Goal: Task Accomplishment & Management: Use online tool/utility

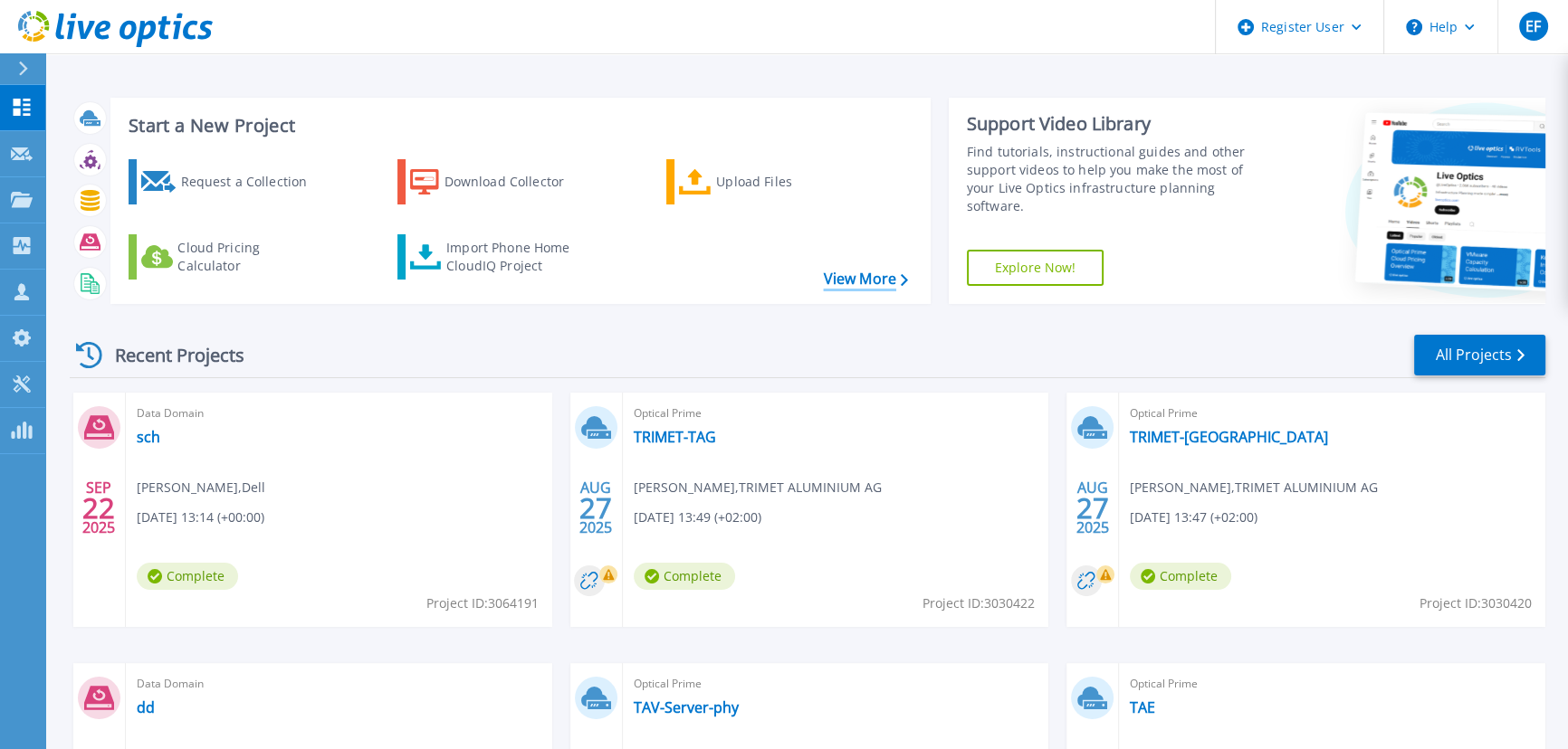
click at [838, 271] on link "View More" at bounding box center [865, 279] width 84 height 17
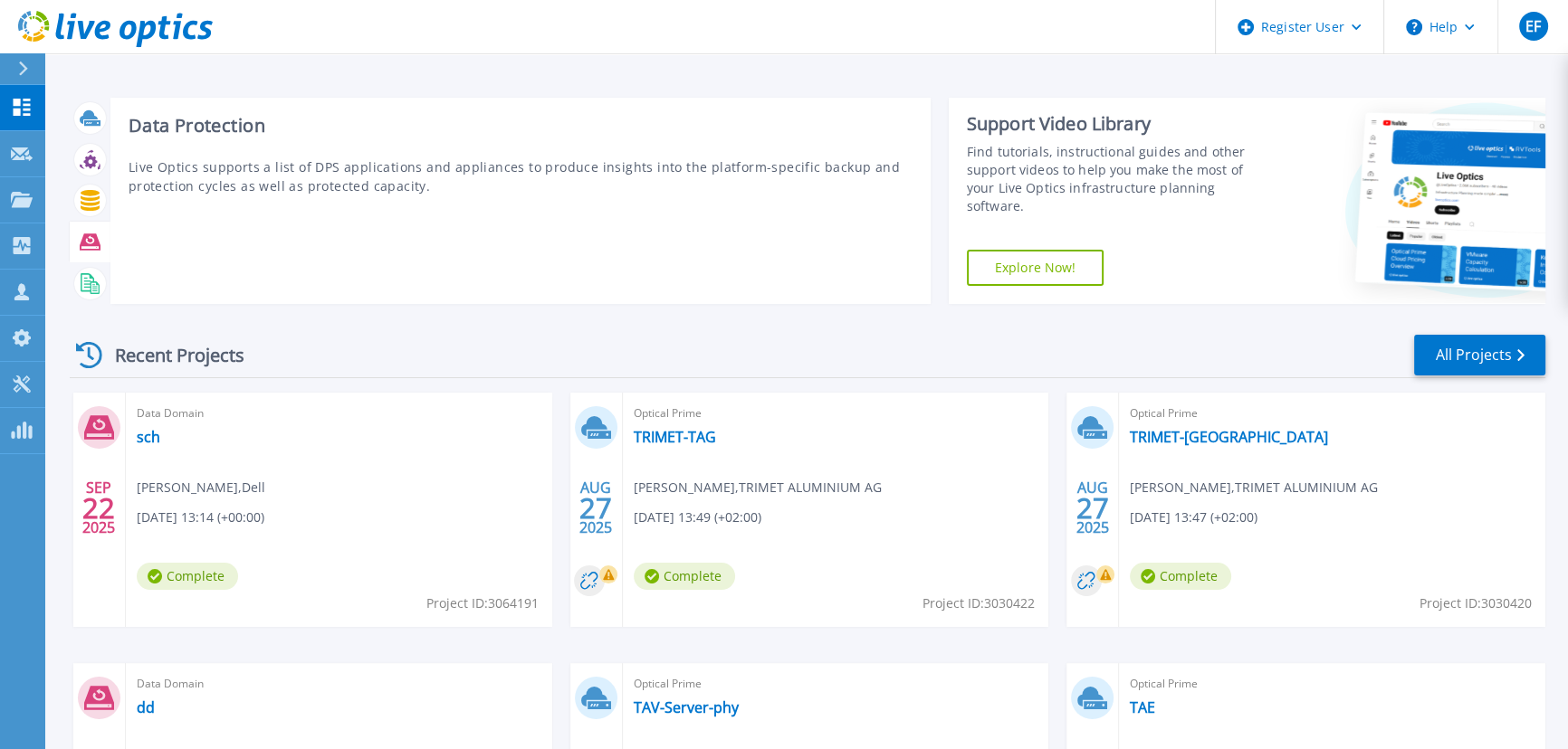
click at [82, 234] on icon at bounding box center [89, 242] width 21 height 16
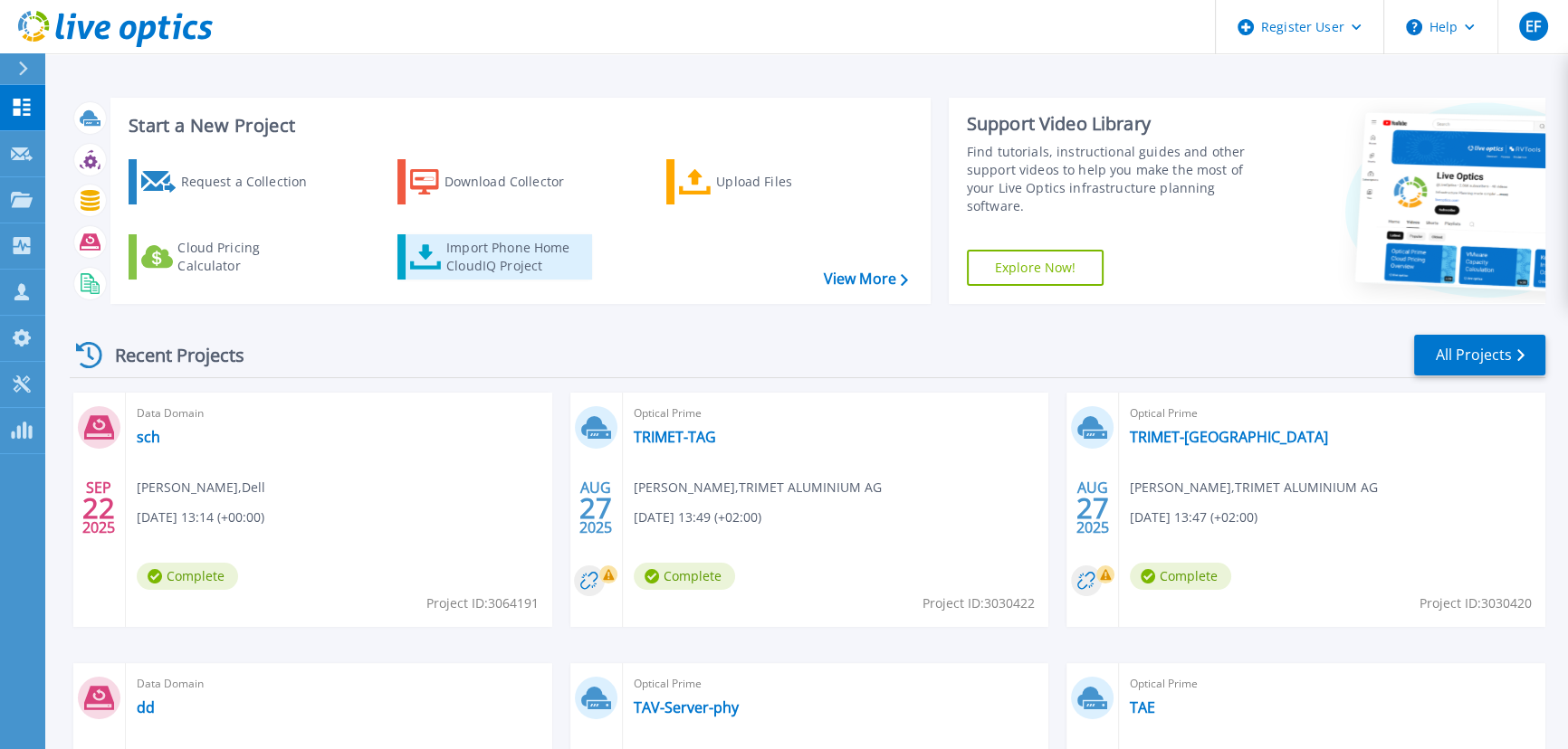
click at [484, 239] on div "Import Phone Home CloudIQ Project" at bounding box center [517, 257] width 141 height 36
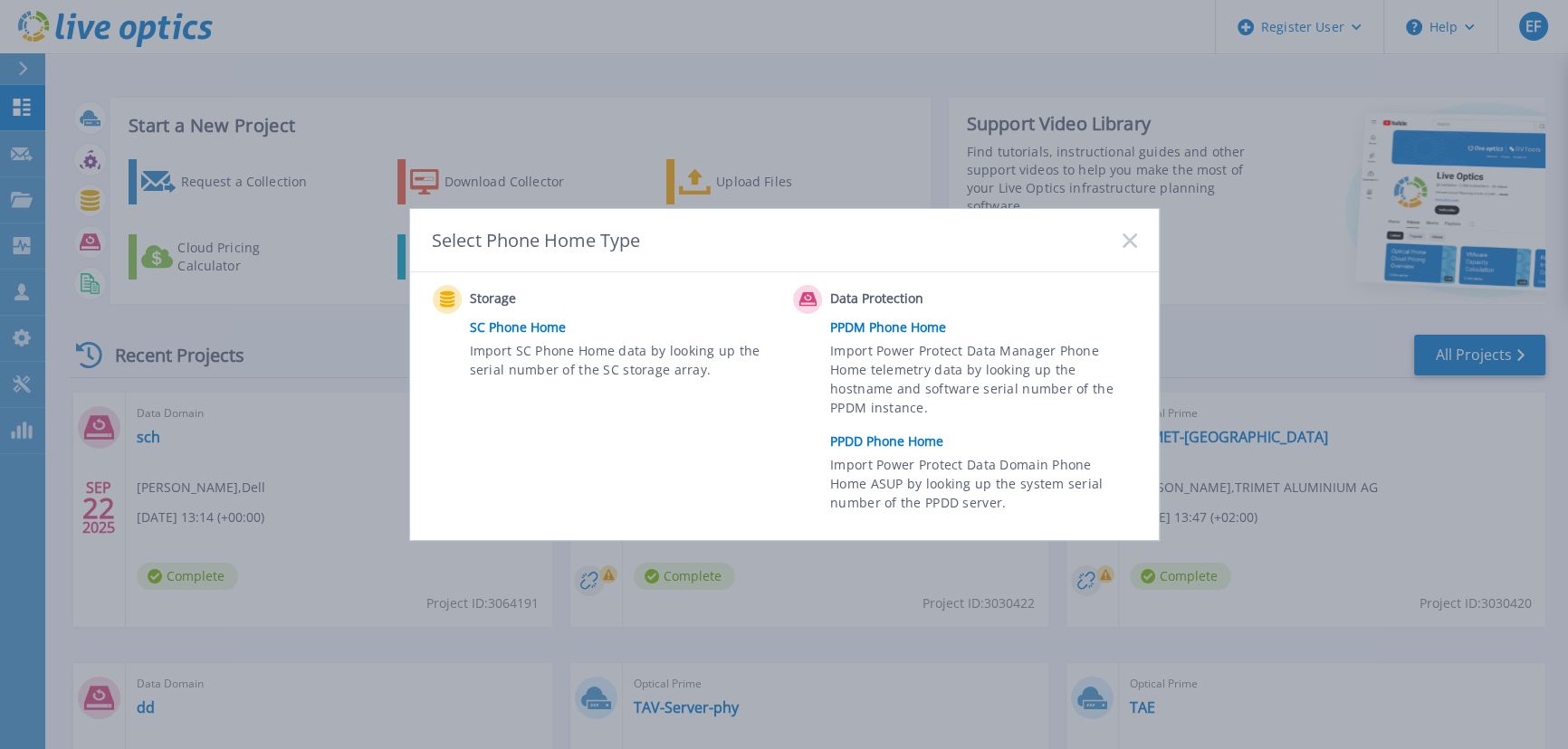
click at [877, 439] on link "PPDD Phone Home" at bounding box center [987, 442] width 315 height 27
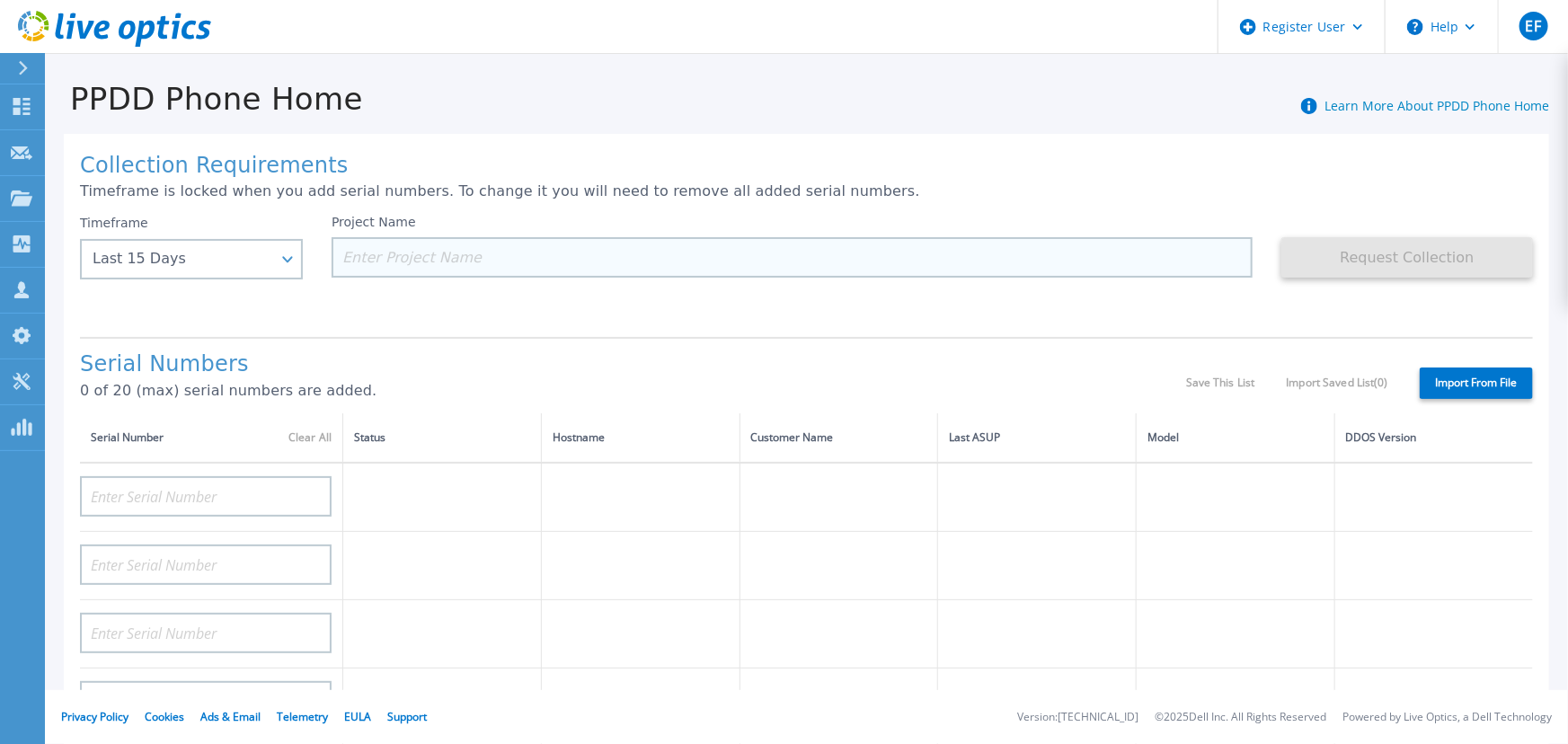
drag, startPoint x: 344, startPoint y: 206, endPoint x: 356, endPoint y: 200, distance: 13.4
click at [348, 237] on input at bounding box center [792, 257] width 921 height 41
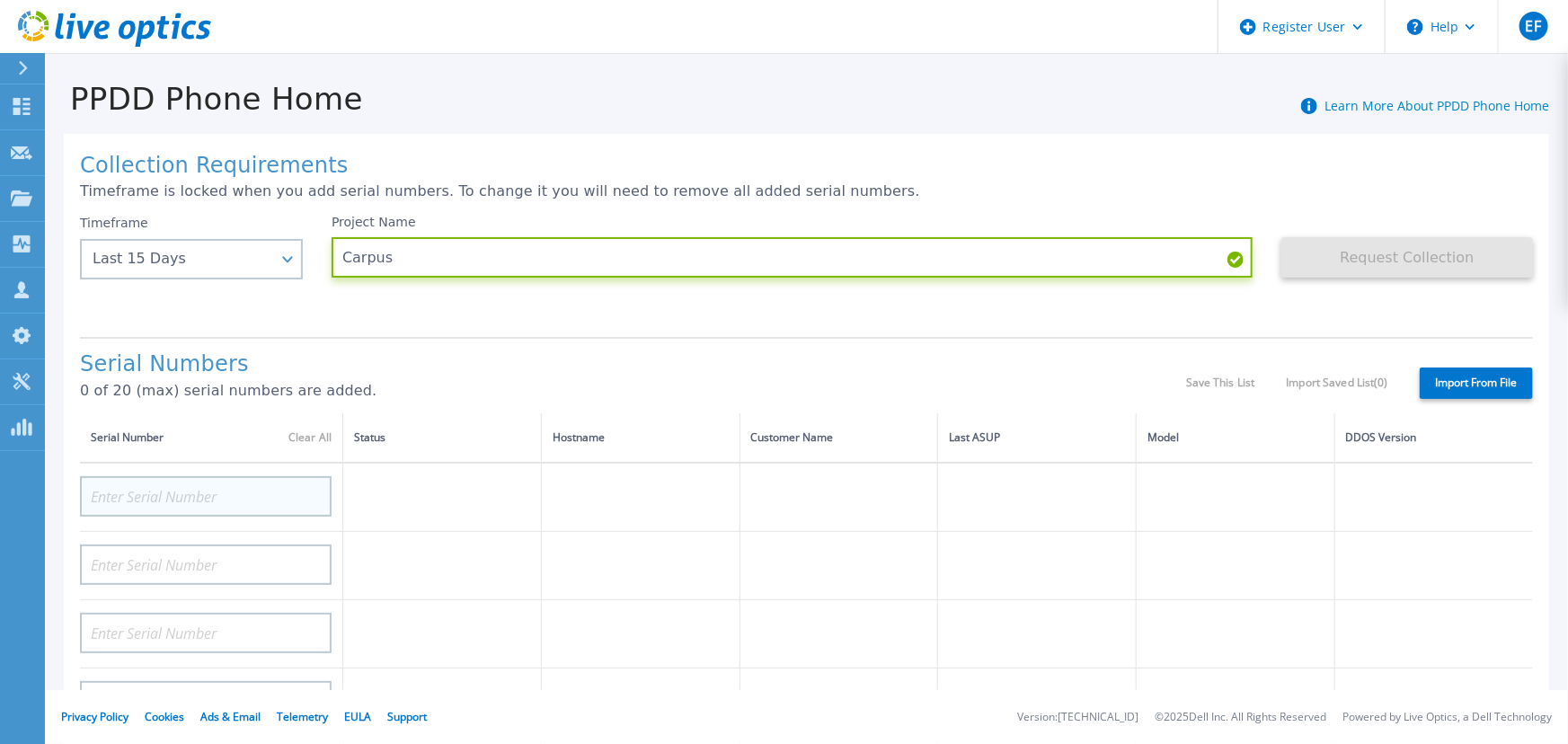
type input "Carpus"
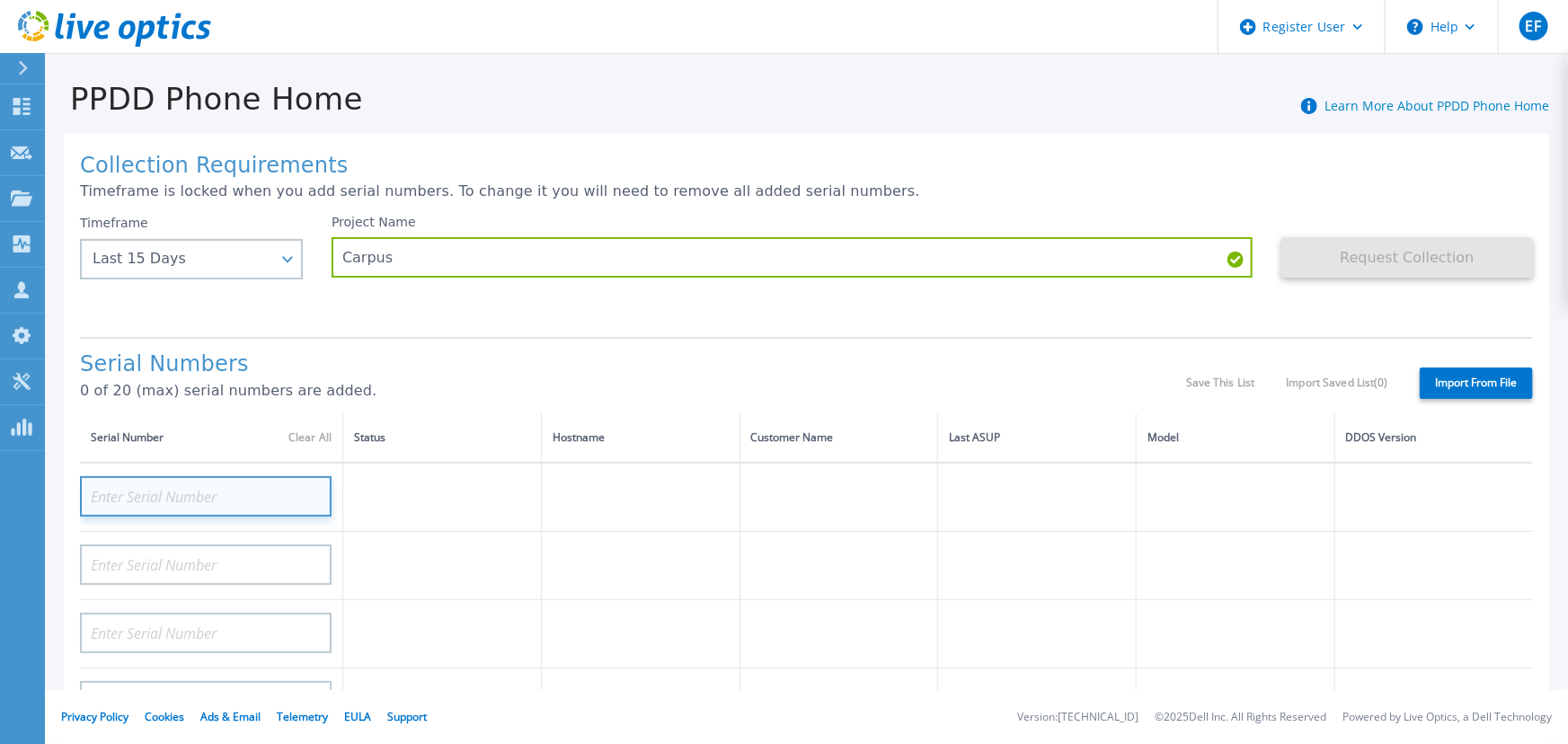
click at [286, 477] on input at bounding box center [206, 497] width 252 height 41
paste input "CRK00231717926"
type input "CRK00231717926"
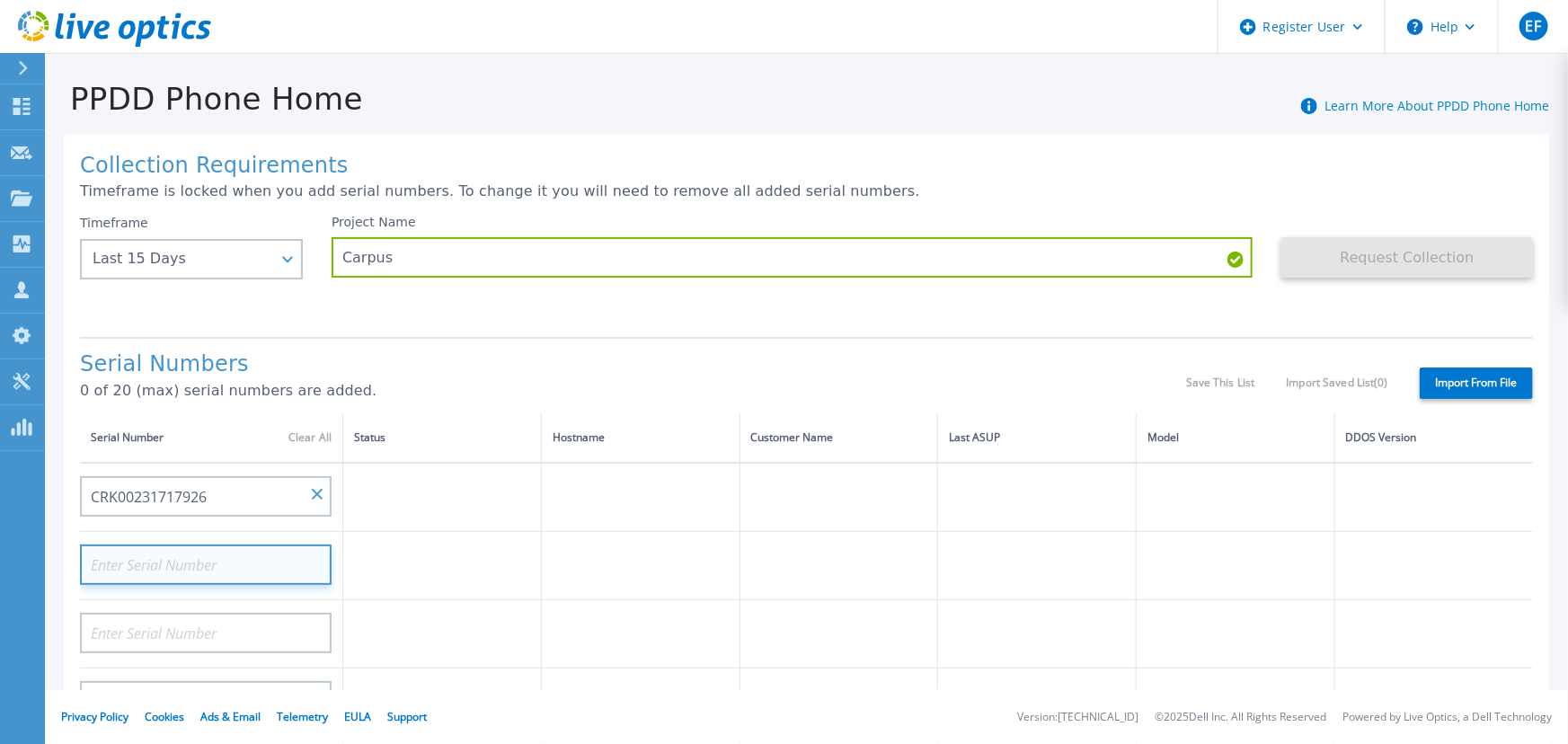
click at [261, 545] on input at bounding box center [206, 565] width 252 height 41
paste input "CRK00231717926"
type input "CRK00231717927"
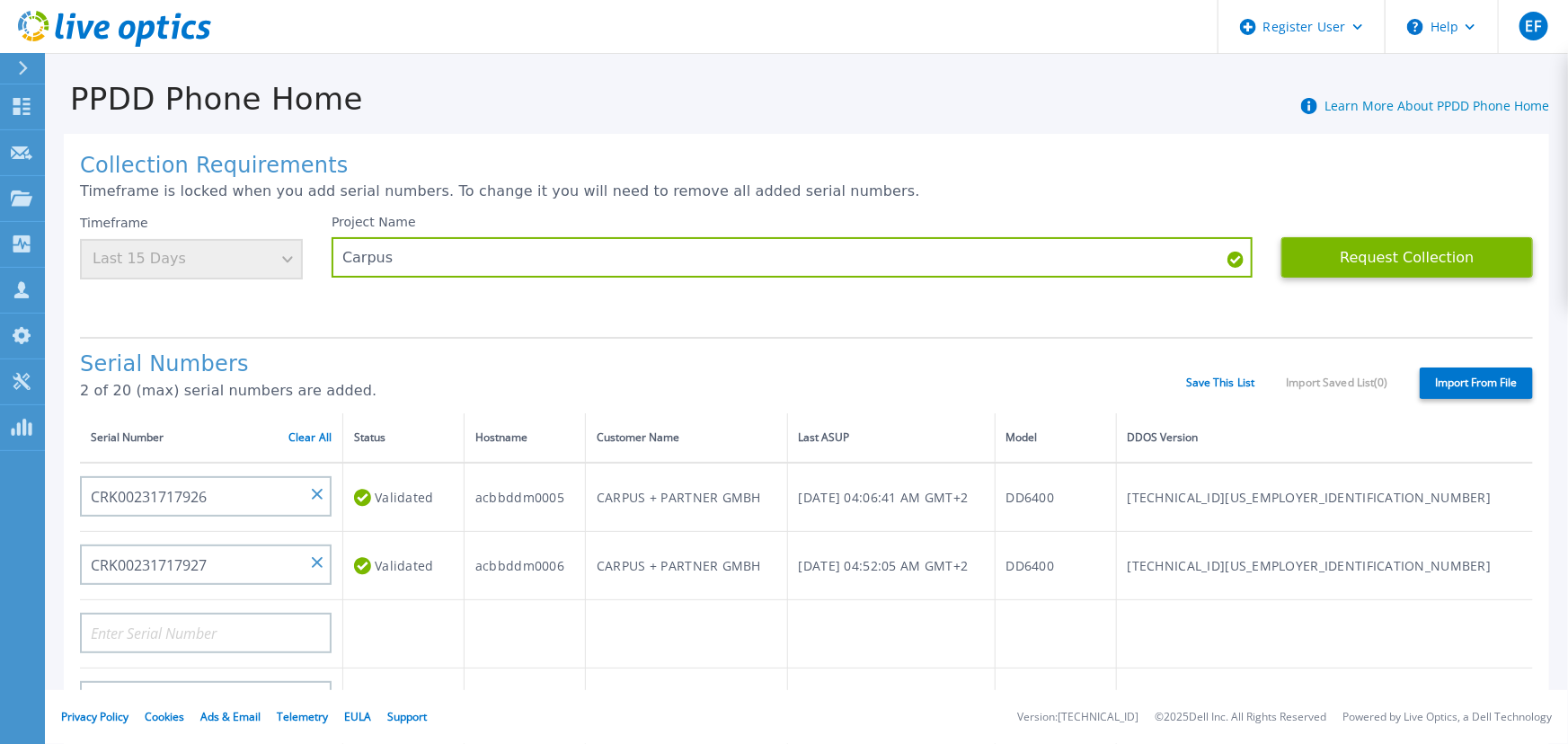
click at [195, 215] on div "Timeframe Last 15 Days" at bounding box center [191, 246] width 223 height 64
click at [257, 215] on div "Timeframe Last 15 Days" at bounding box center [191, 246] width 223 height 64
click at [263, 215] on div "Timeframe Last 15 Days" at bounding box center [191, 246] width 223 height 64
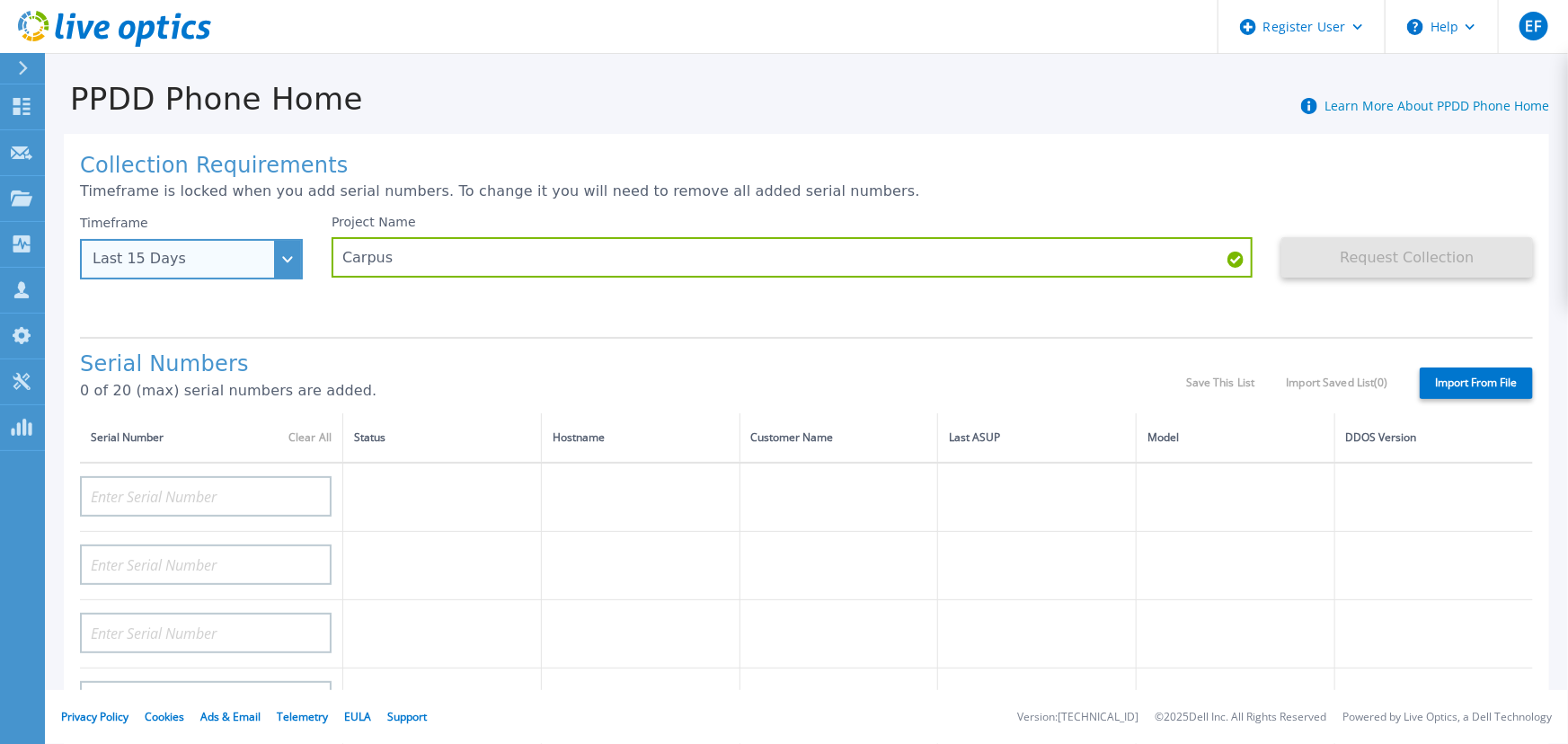
click at [269, 239] on div "Last 15 Days" at bounding box center [191, 259] width 223 height 41
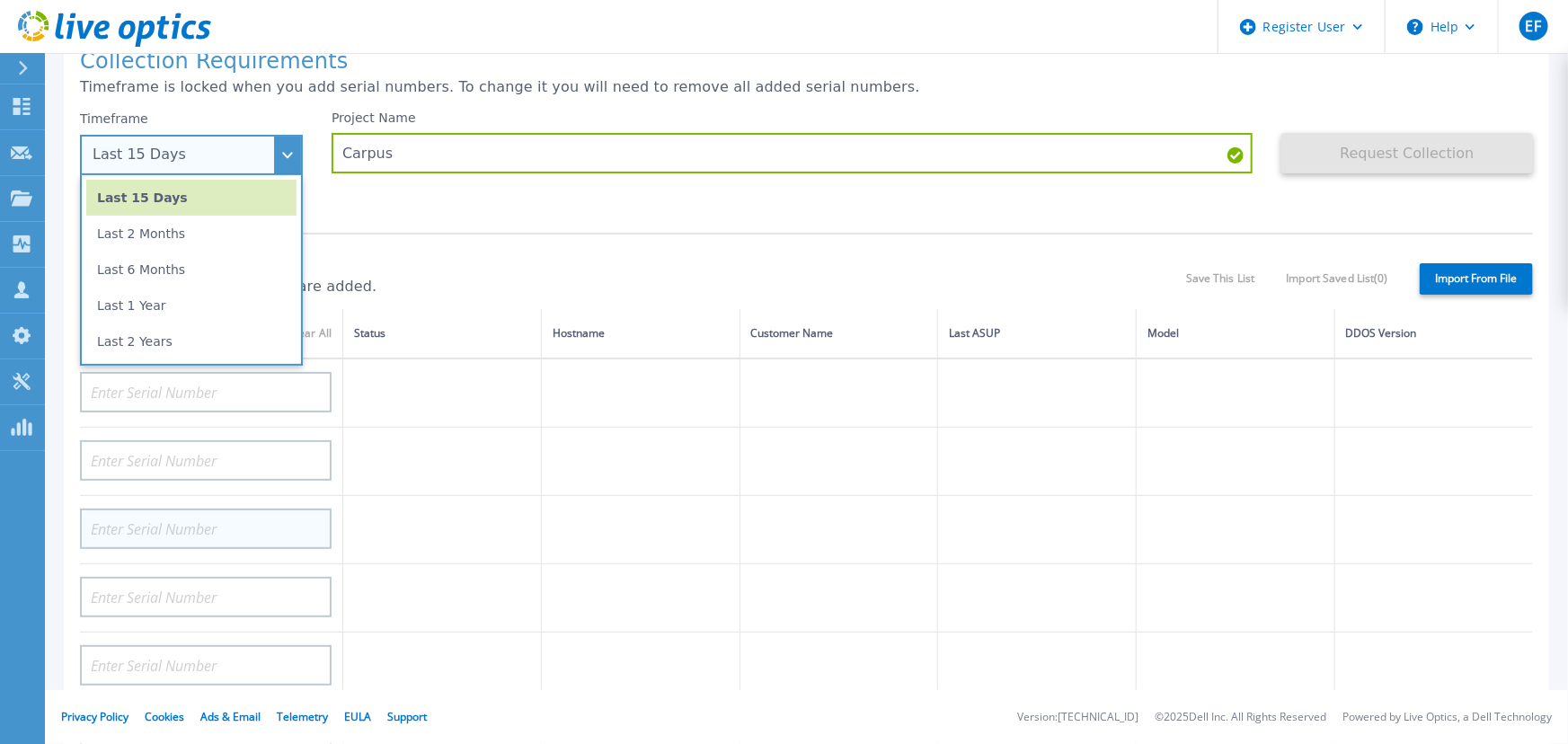
scroll to position [105, 0]
click at [154, 323] on li "Last 2 Years" at bounding box center [191, 341] width 210 height 36
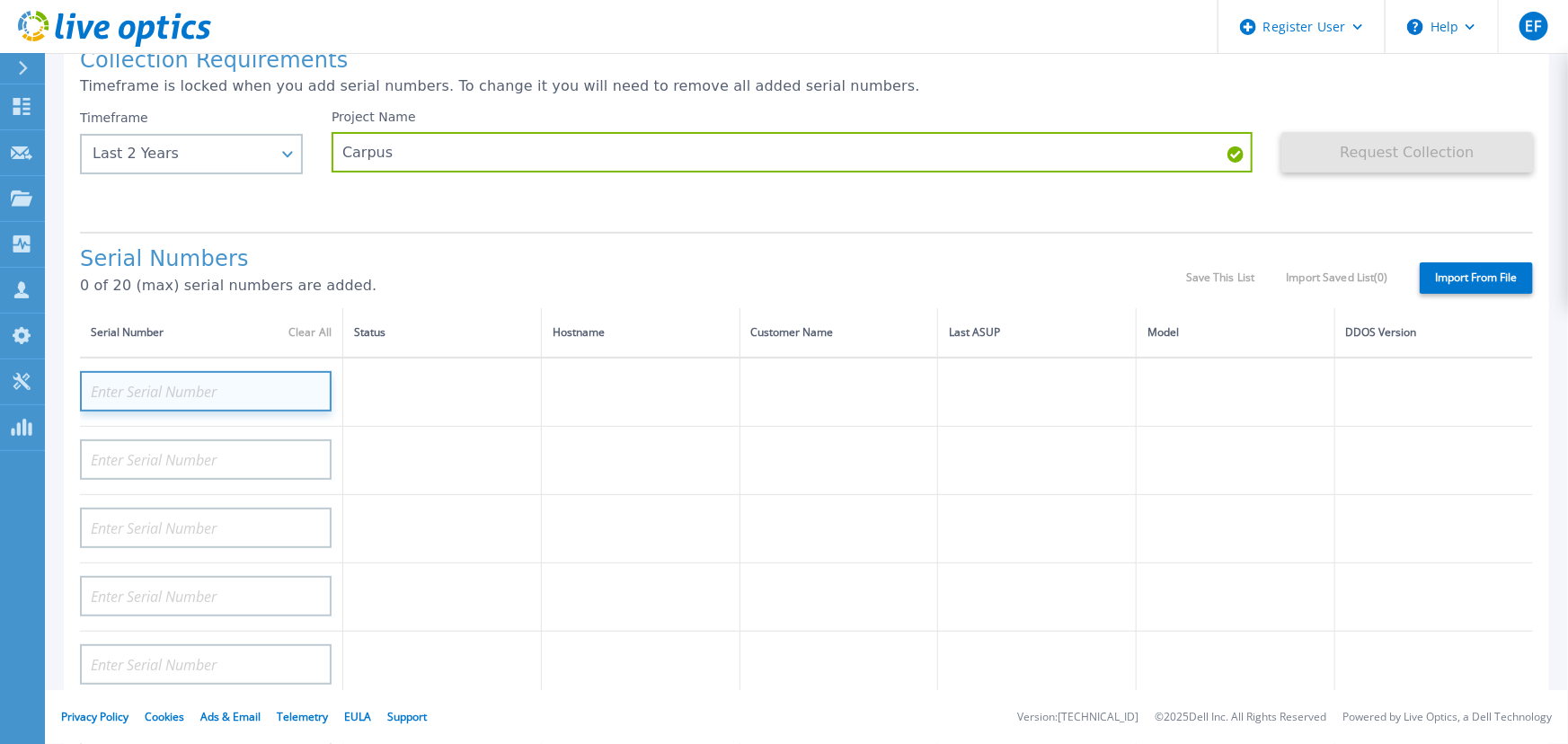
click at [189, 372] on input at bounding box center [206, 391] width 252 height 41
paste input "CRK00231717926"
type input "CRK00231717926"
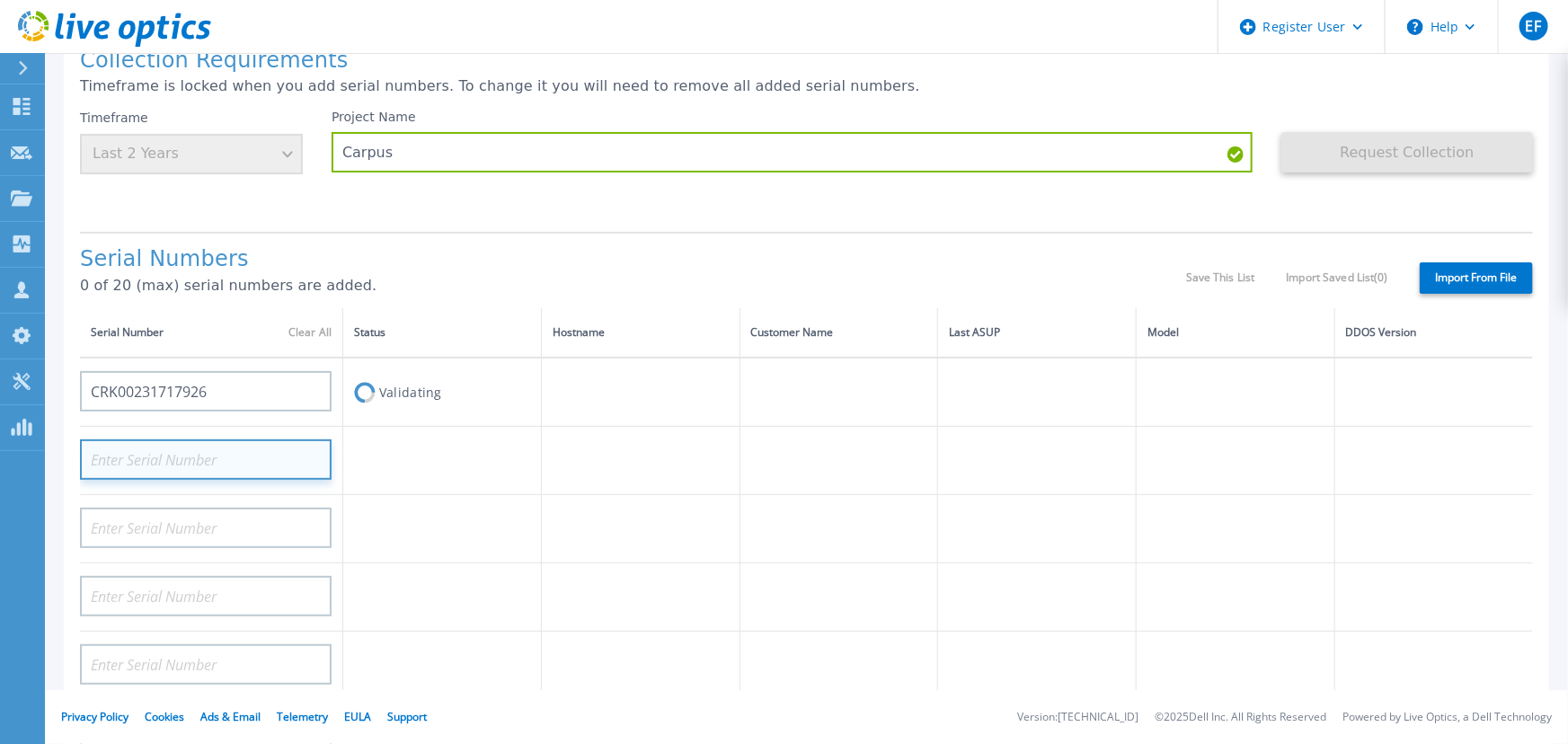
click at [187, 440] on input at bounding box center [206, 459] width 252 height 41
paste input "CRK00231717926"
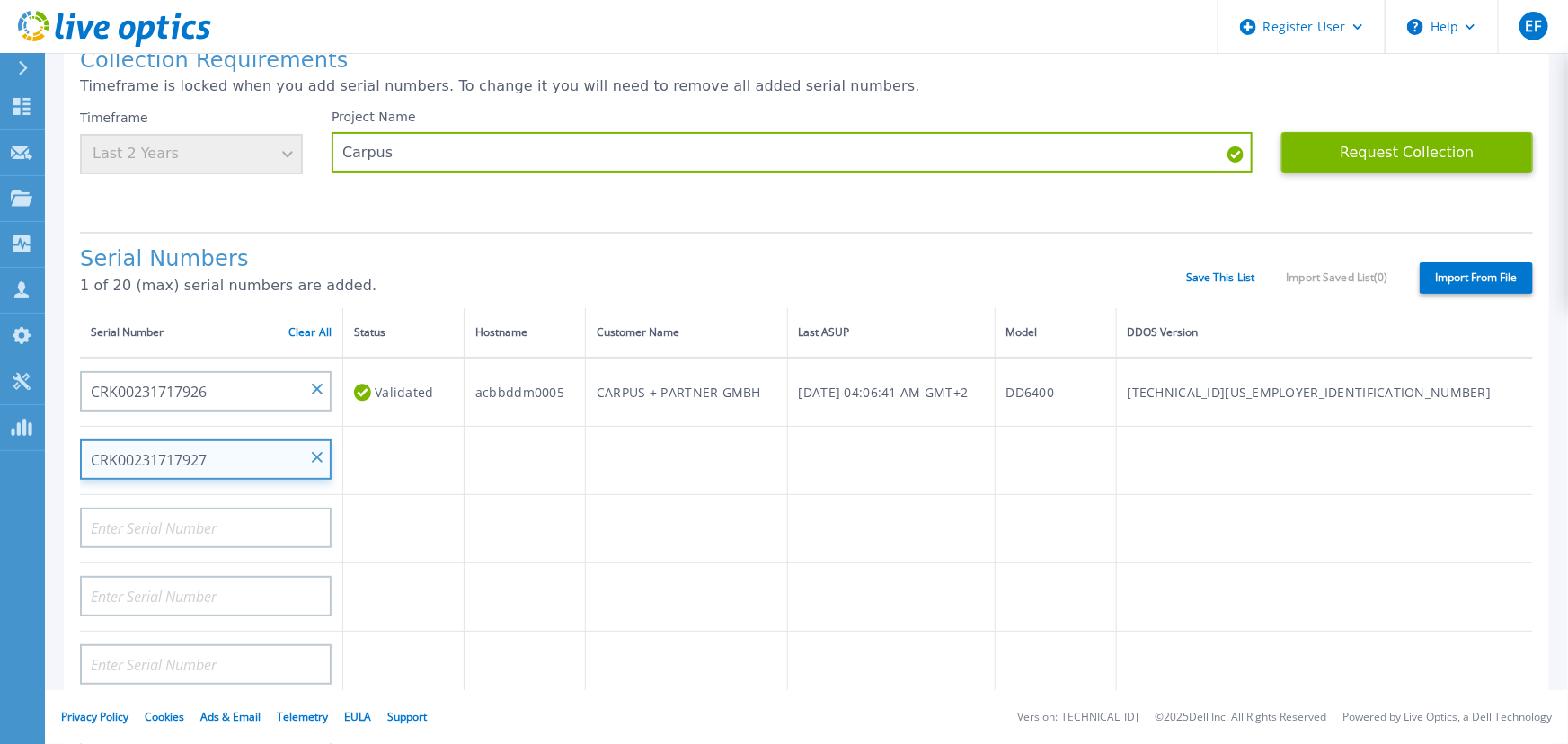
type input "CRK00231717927"
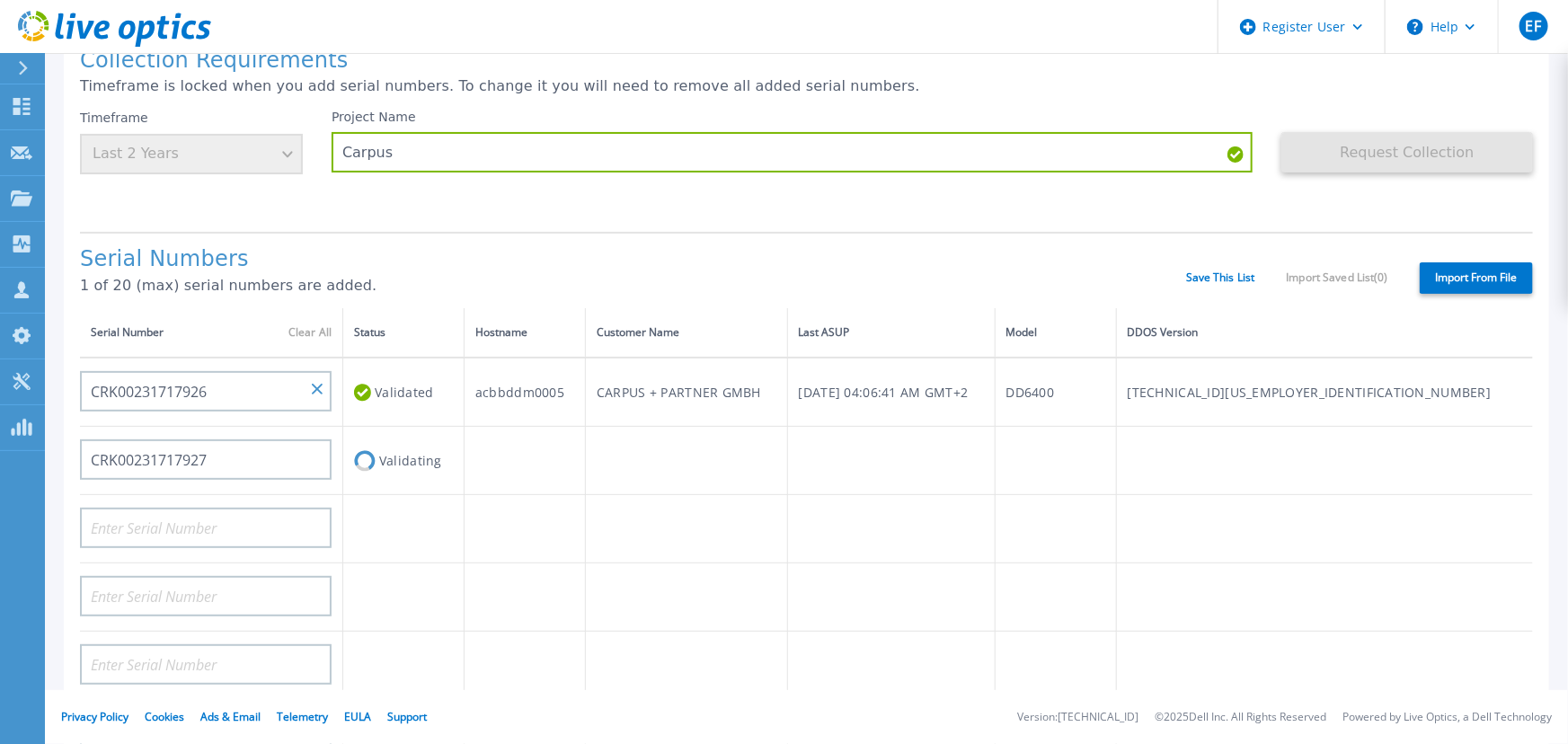
click at [1077, 717] on footer "Privacy Policy Cookies Ads & Email Telemetry EULA Support Version: 26.3.9.2 © 2…" at bounding box center [806, 718] width 1523 height 54
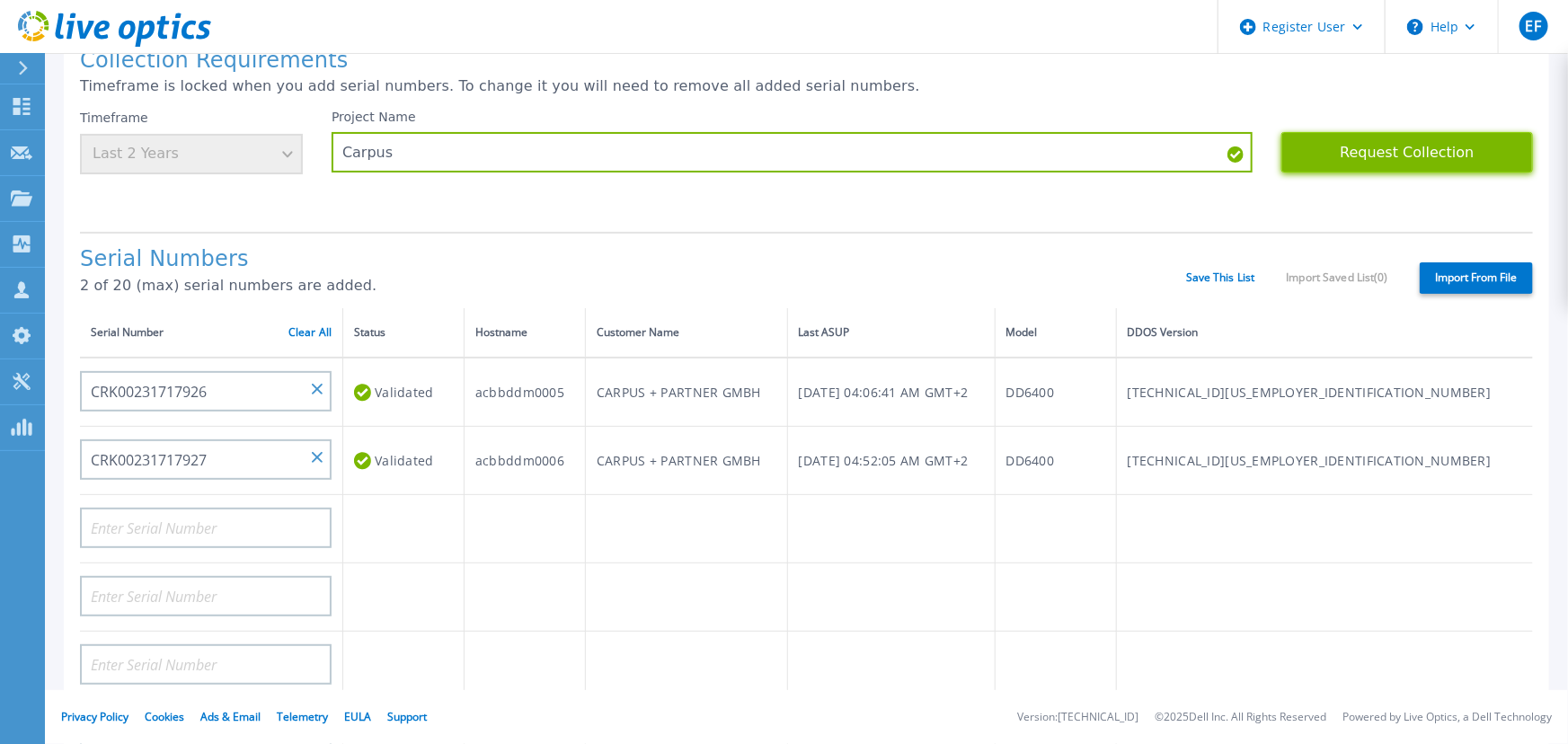
click at [1410, 132] on button "Request Collection" at bounding box center [1407, 152] width 252 height 41
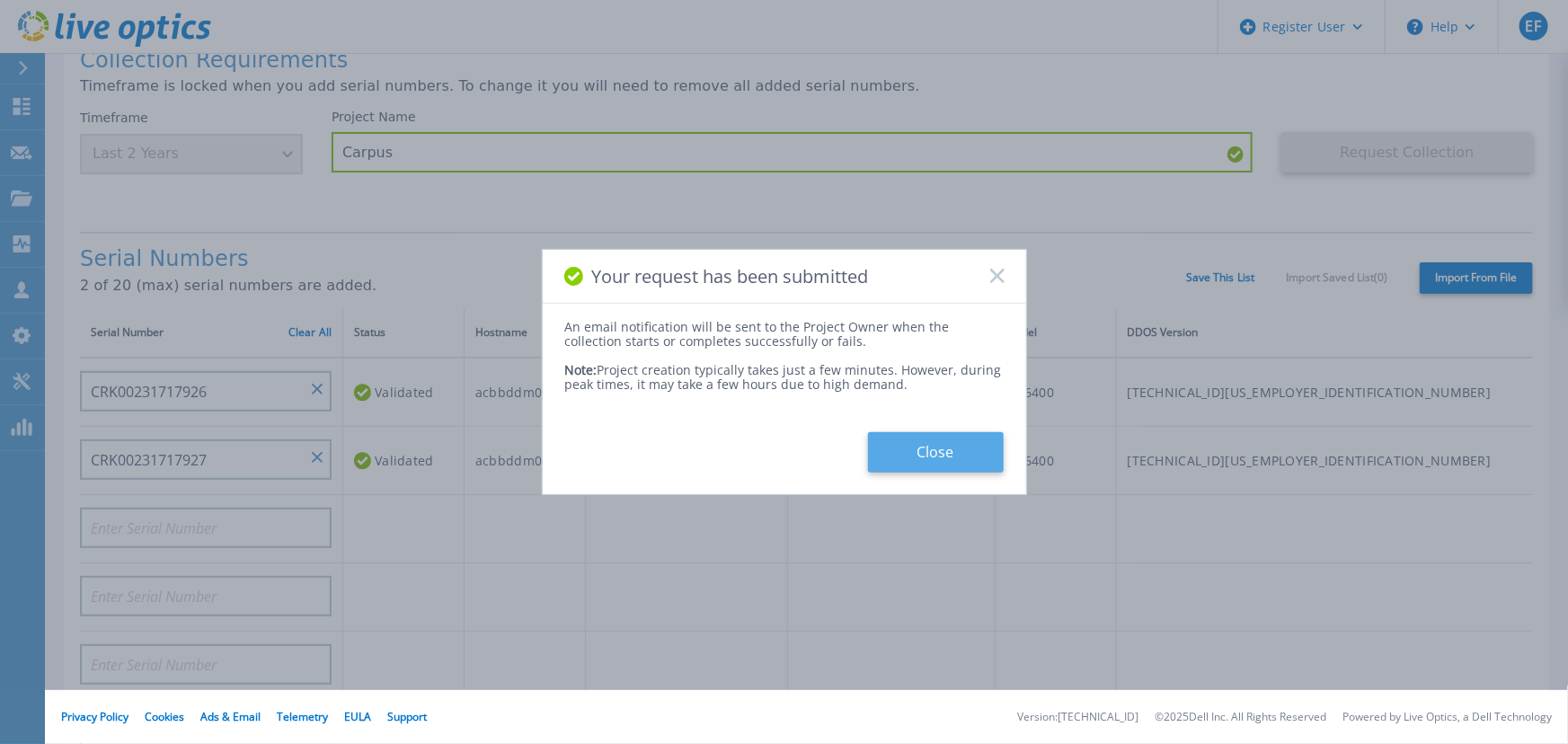
click at [934, 452] on button "Close" at bounding box center [936, 452] width 136 height 41
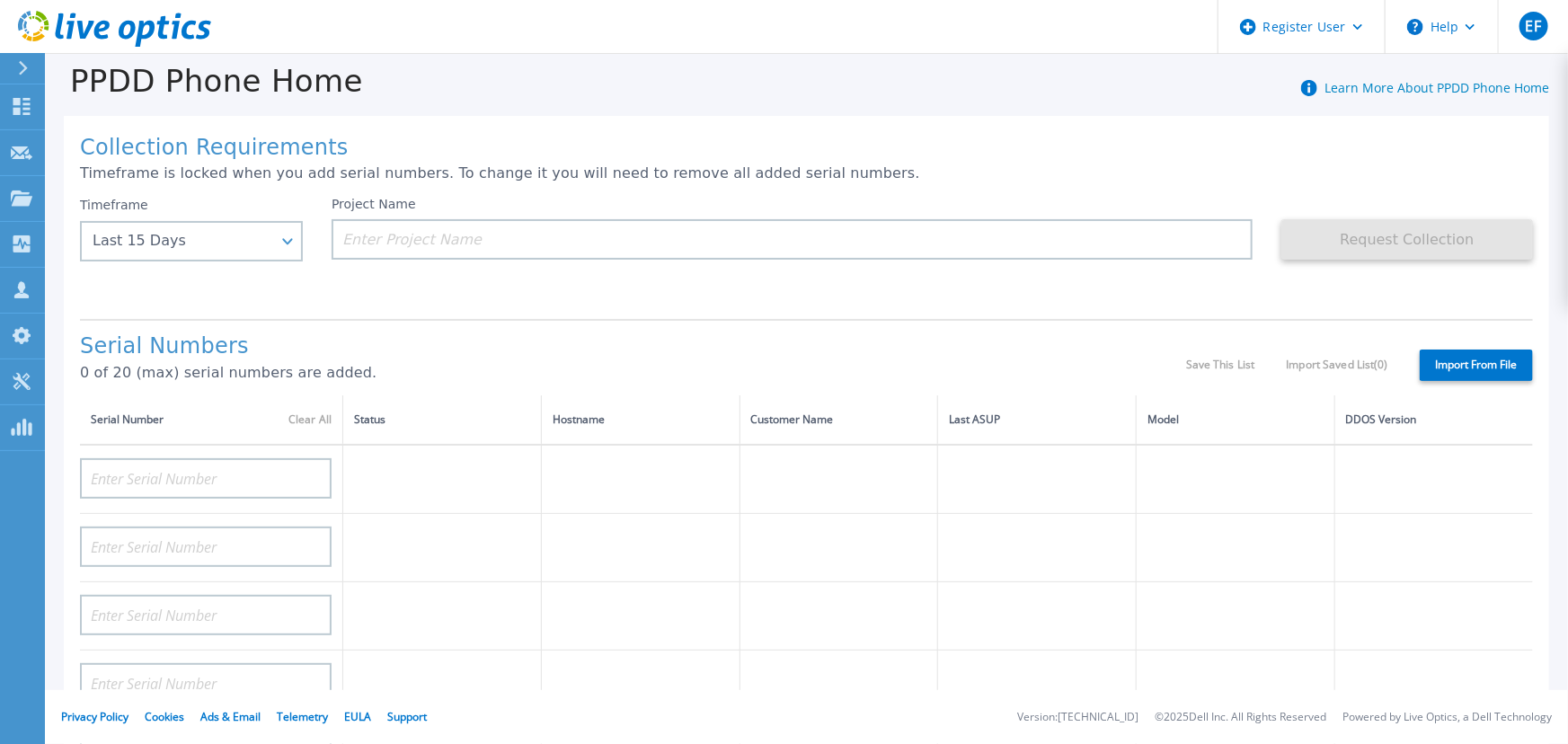
scroll to position [0, 0]
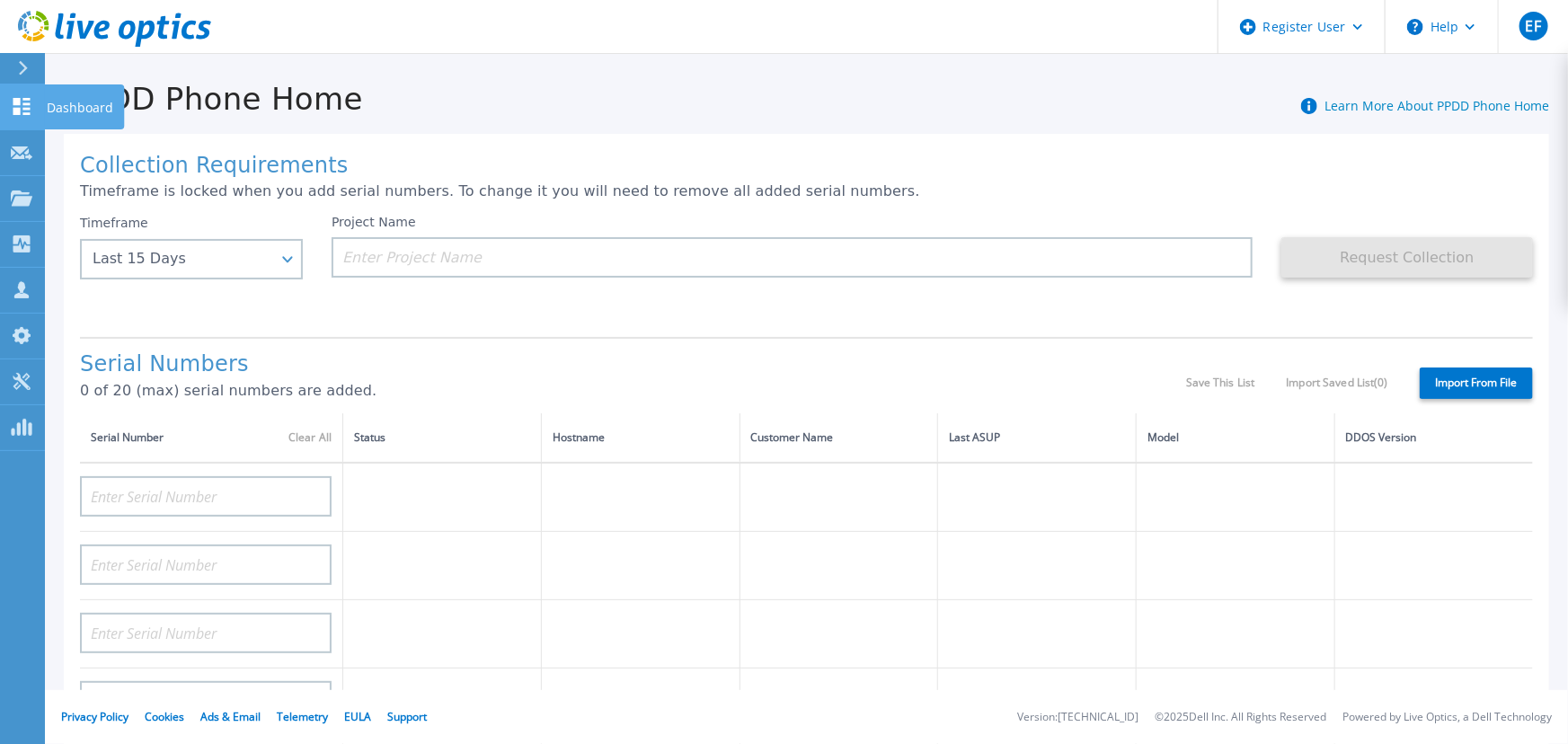
click at [14, 98] on icon at bounding box center [22, 106] width 17 height 17
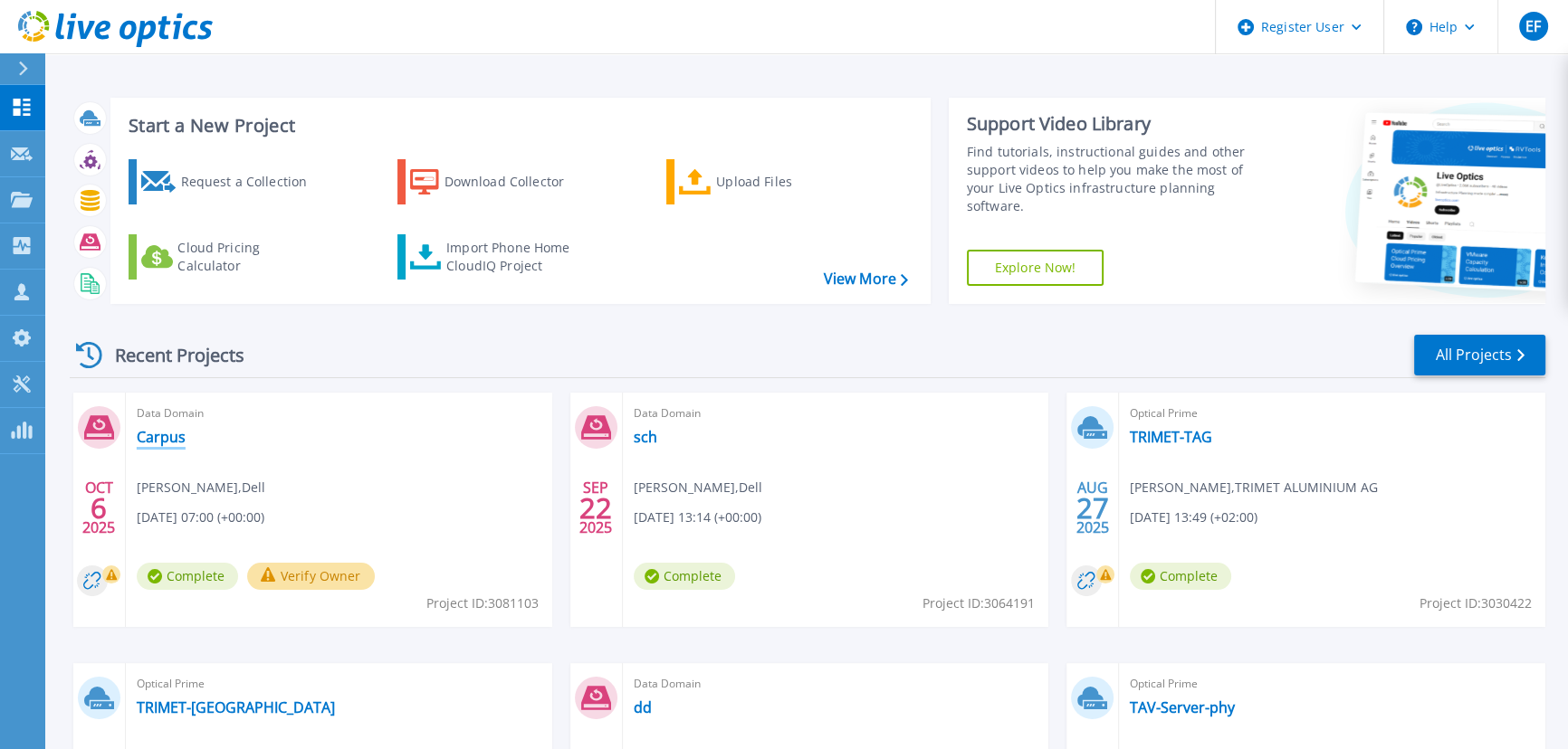
click at [137, 428] on link "Carpus" at bounding box center [162, 437] width 49 height 18
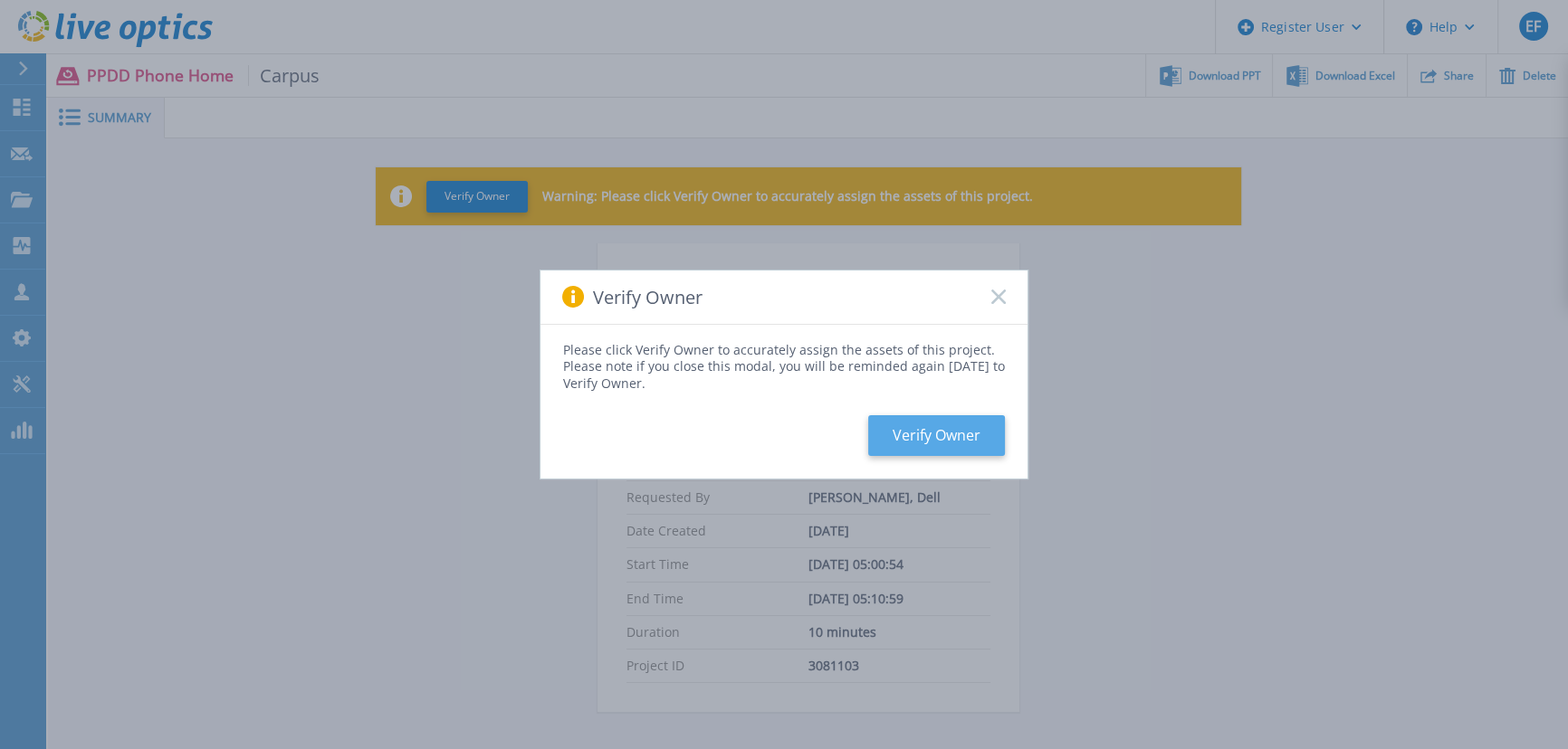
click at [910, 434] on button "Verify Owner" at bounding box center [936, 435] width 137 height 41
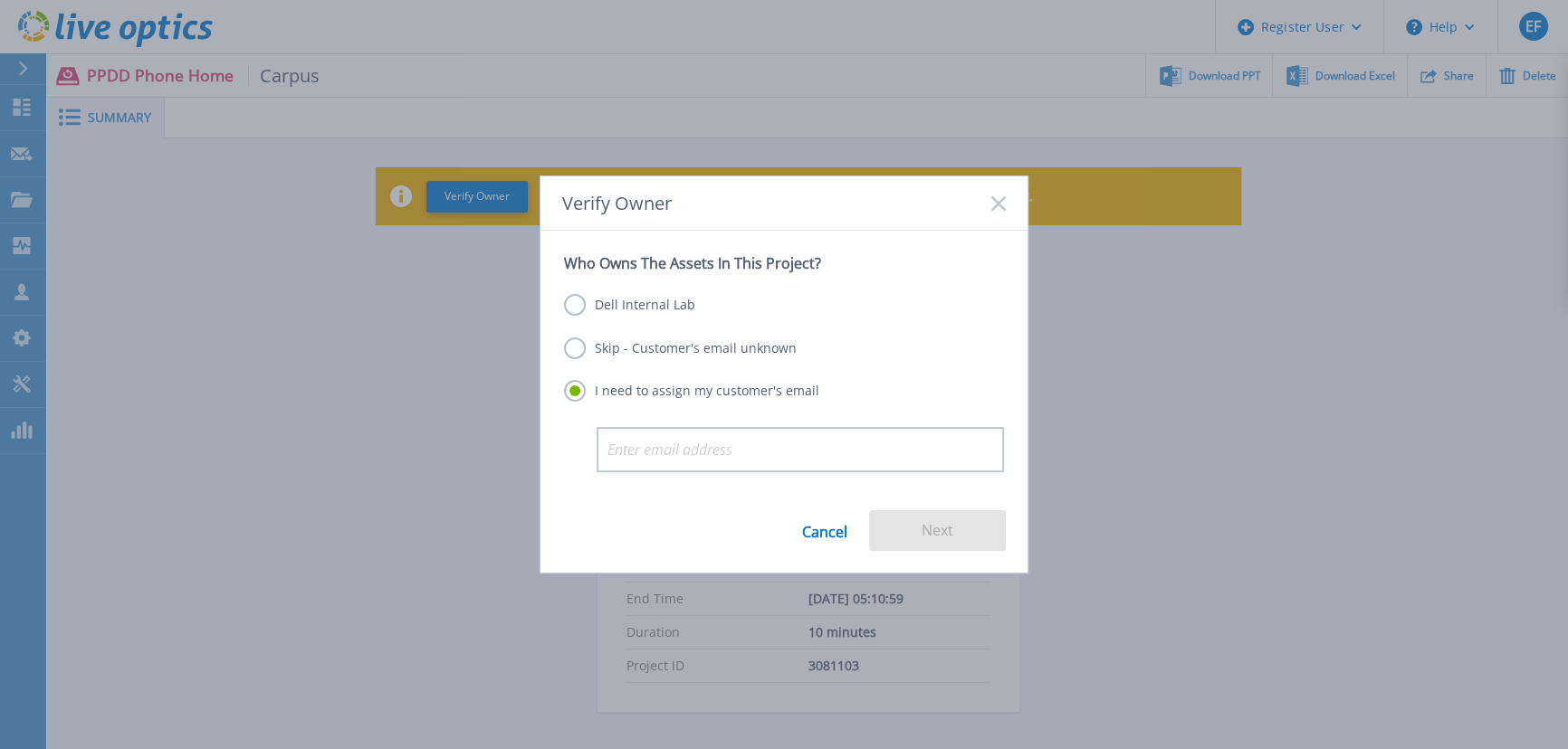
click at [674, 316] on label "Dell Internal Lab" at bounding box center [630, 305] width 131 height 22
click at [0, 0] on input "Dell Internal Lab" at bounding box center [0, 0] width 0 height 0
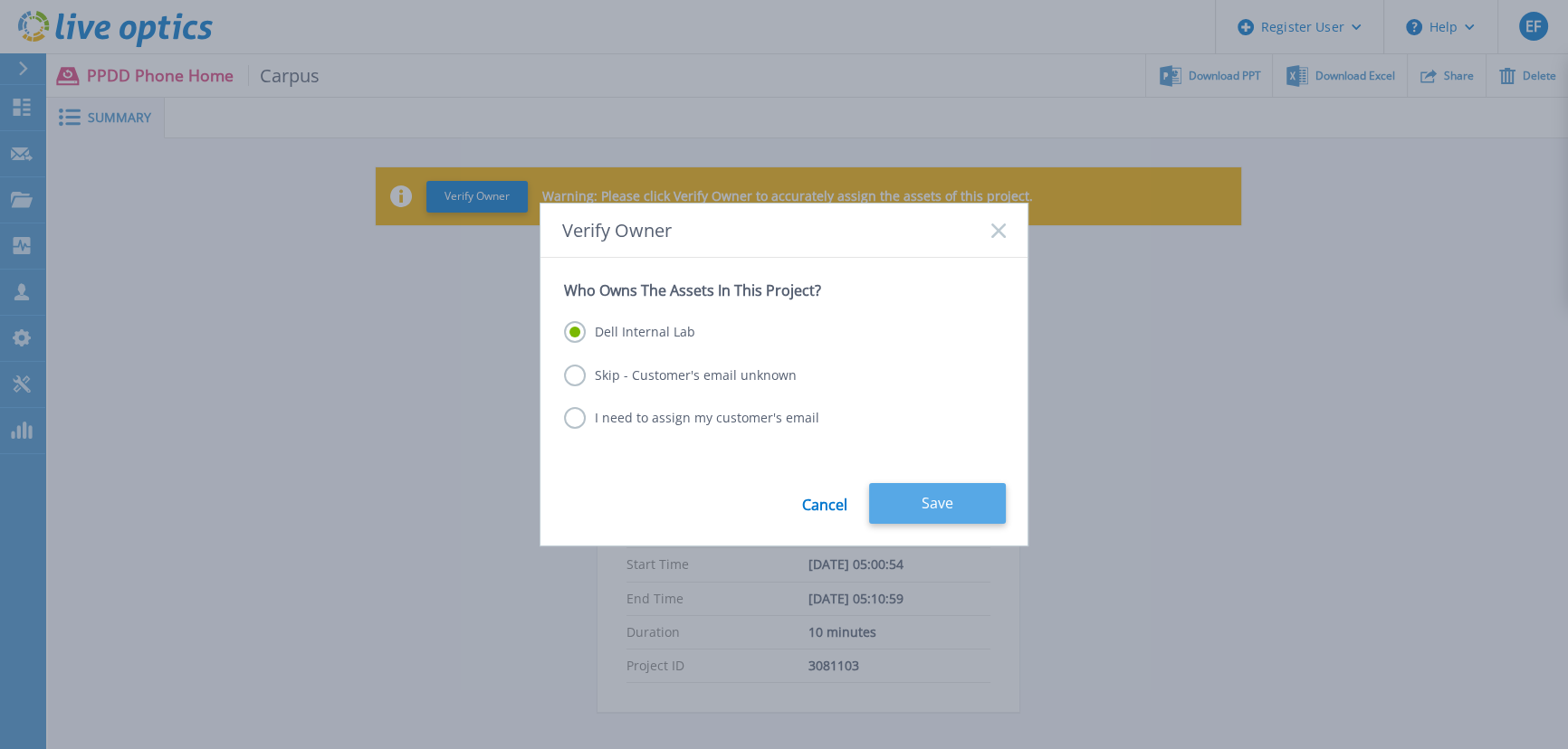
click at [956, 513] on button "Save" at bounding box center [937, 504] width 137 height 41
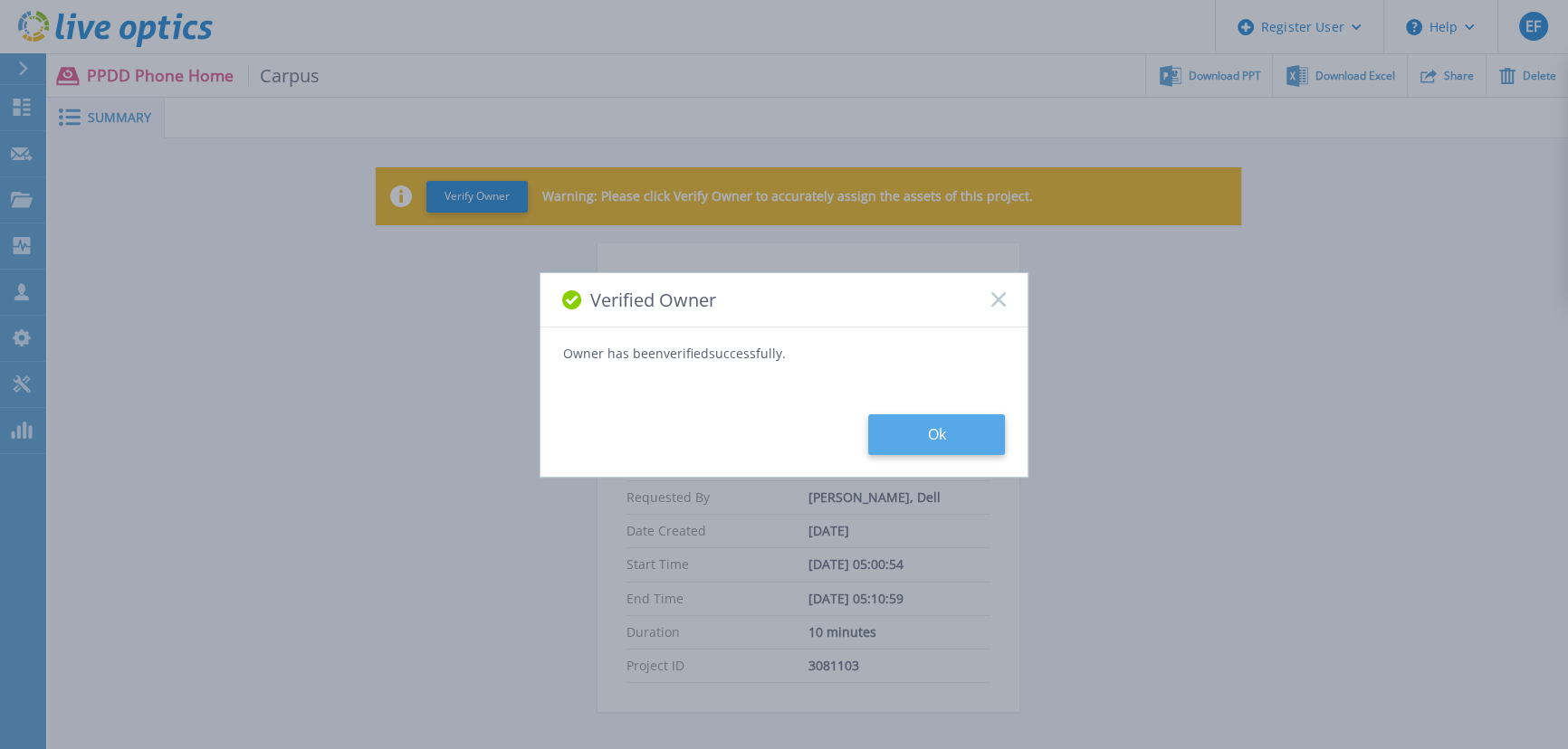
click at [925, 420] on button "Ok" at bounding box center [936, 434] width 137 height 41
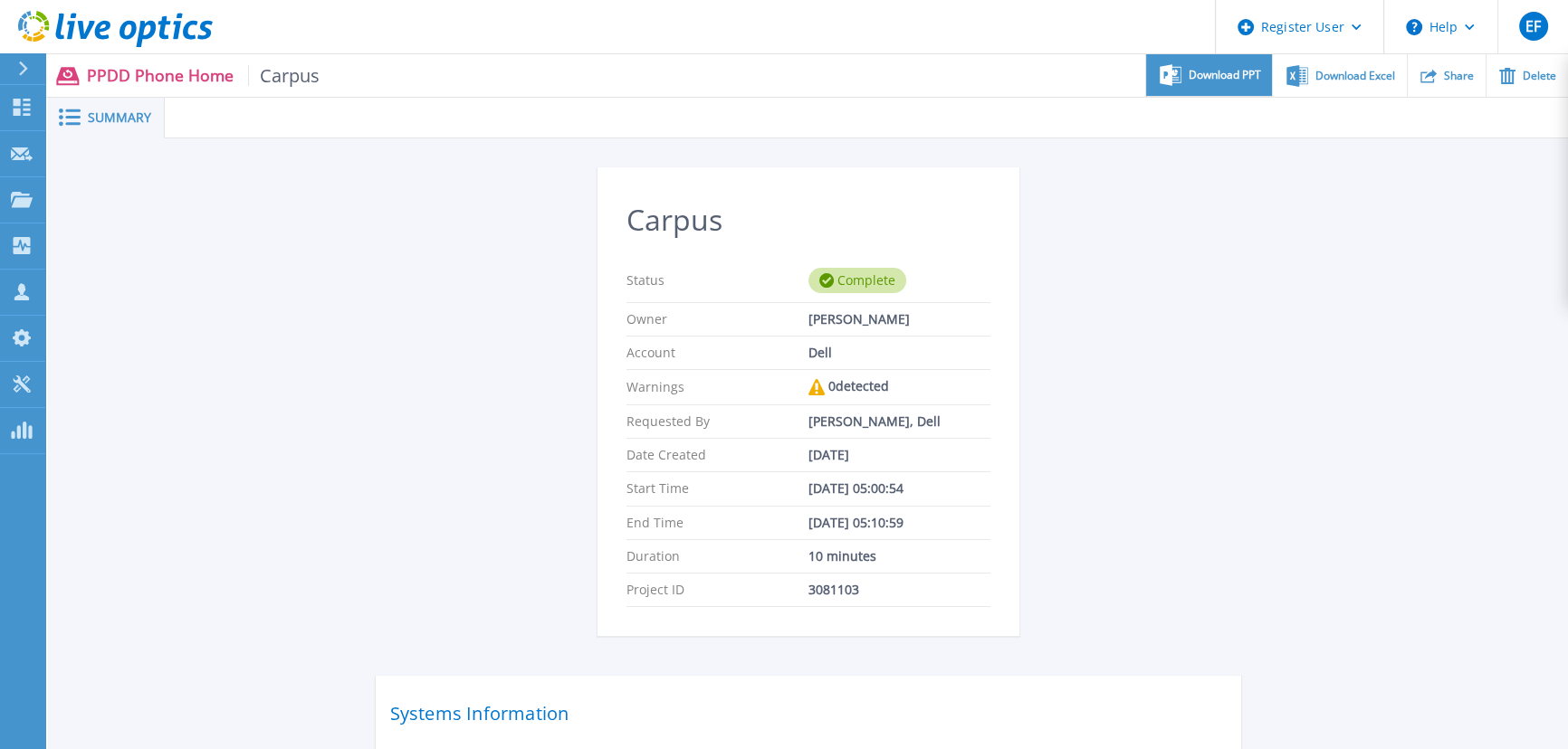
click at [1271, 60] on div "Download PPT" at bounding box center [1209, 76] width 126 height 43
click at [1173, 207] on div "Carpus Status Complete Owner [PERSON_NAME] Account Dell Warnings 0 detected Req…" at bounding box center [809, 525] width 865 height 718
drag, startPoint x: 1023, startPoint y: 307, endPoint x: 530, endPoint y: 17, distance: 572.0
click at [1012, 300] on div "Carpus Status Complete Owner [PERSON_NAME] Account Dell Warnings 0 detected Req…" at bounding box center [809, 525] width 865 height 718
click at [1148, 719] on div "Summary Carpus Status Complete Owner [PERSON_NAME] Account Dell Warnings 0 dete…" at bounding box center [808, 491] width 1520 height 983
